Goal: Find specific page/section: Find specific page/section

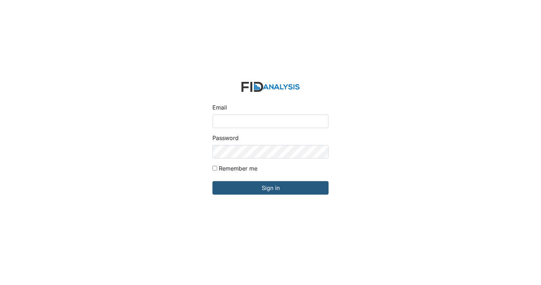
click at [245, 123] on input "Email" at bounding box center [270, 120] width 116 height 13
type input "[EMAIL_ADDRESS][DOMAIN_NAME]"
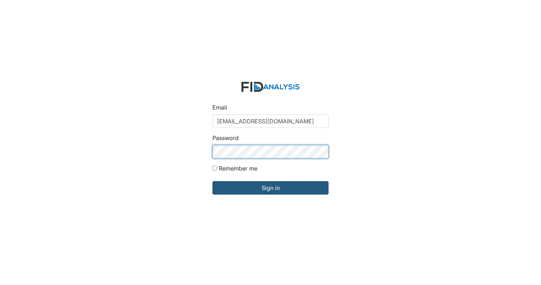
click at [212, 181] on input "Sign in" at bounding box center [270, 187] width 116 height 13
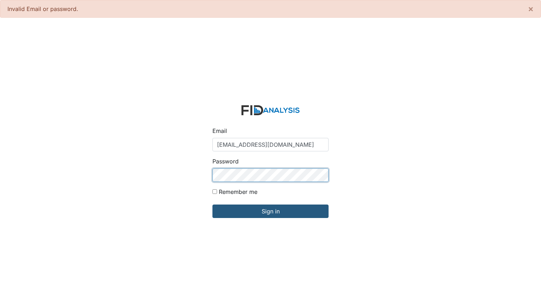
click at [212, 204] on input "Sign in" at bounding box center [270, 210] width 116 height 13
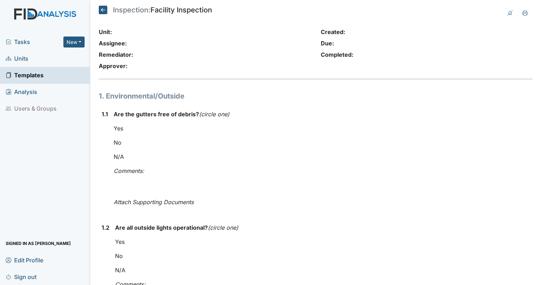
click at [17, 76] on span "Templates" at bounding box center [25, 75] width 38 height 11
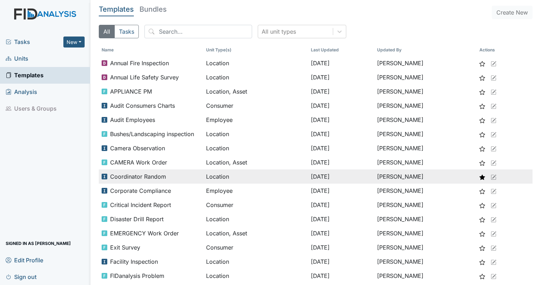
click at [154, 176] on span "Coordinator Random" at bounding box center [138, 176] width 56 height 8
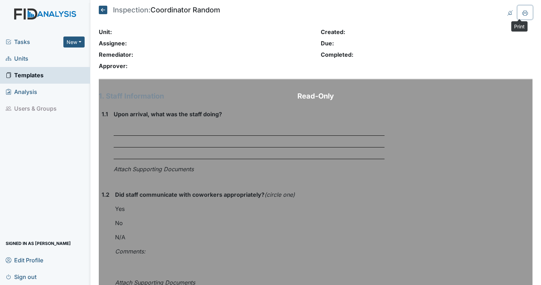
click at [522, 13] on icon at bounding box center [525, 13] width 6 height 6
